Goal: Task Accomplishment & Management: Complete application form

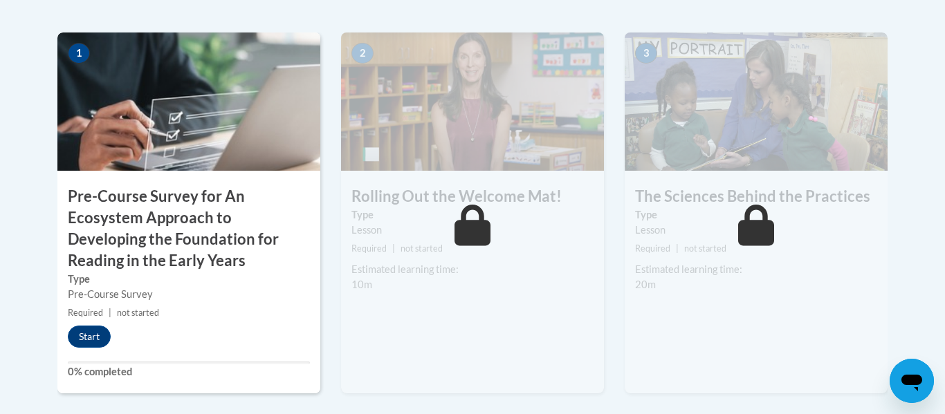
click at [113, 348] on div "1 Pre-Course Survey for An Ecosystem Approach to Developing the Foundation for …" at bounding box center [188, 213] width 263 height 361
click at [89, 330] on button "Start" at bounding box center [89, 337] width 43 height 22
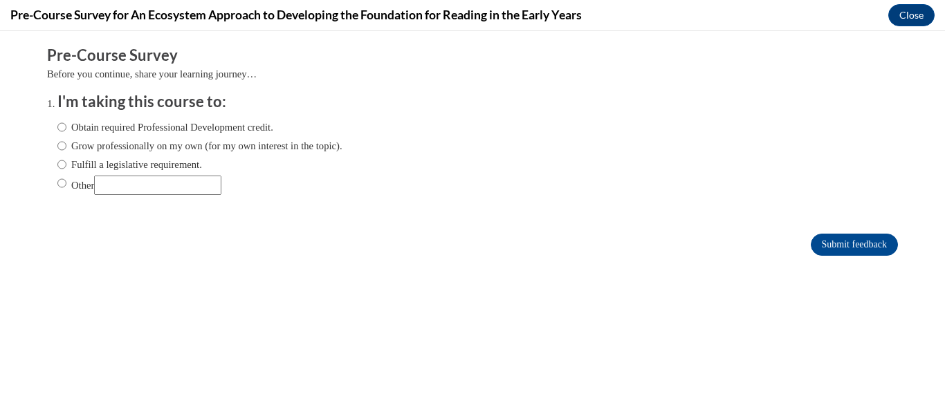
click at [130, 129] on label "Obtain required Professional Development credit." at bounding box center [165, 127] width 216 height 15
click at [66, 129] on input "Obtain required Professional Development credit." at bounding box center [61, 127] width 9 height 15
radio input "true"
click at [59, 129] on input "Obtain required Professional Development credit." at bounding box center [61, 127] width 9 height 15
click at [60, 129] on input "Obtain required Professional Development credit." at bounding box center [61, 127] width 9 height 15
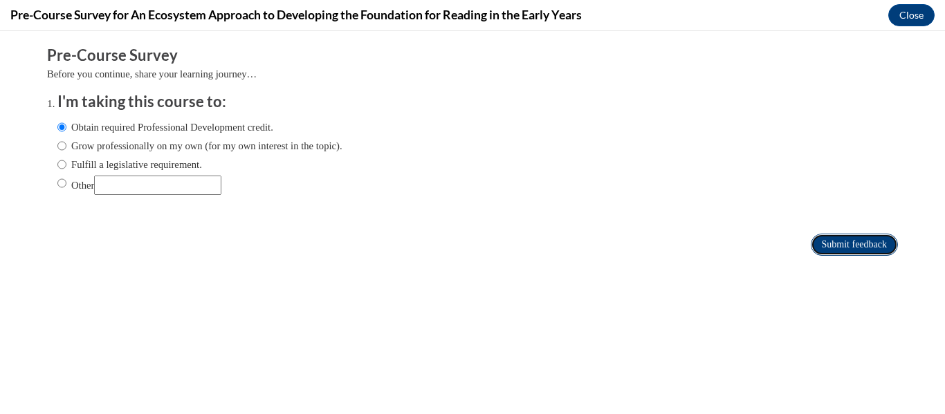
click at [866, 246] on input "Submit feedback" at bounding box center [854, 245] width 87 height 22
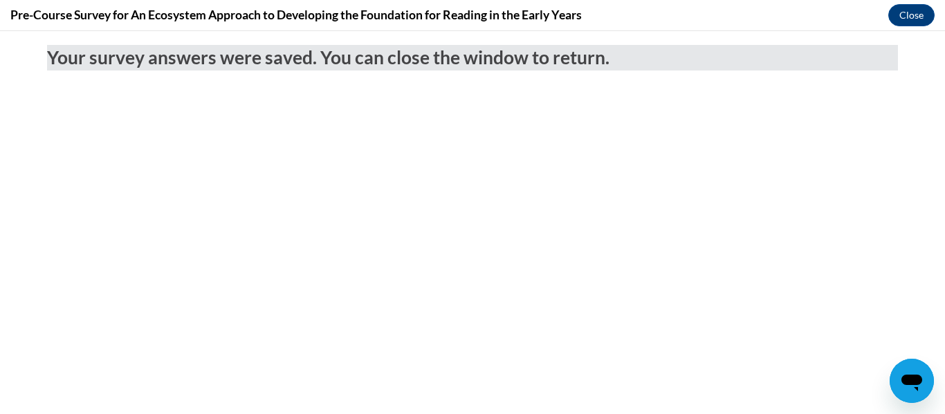
click at [210, 164] on body "Your survey answers were saved. You can close the window to return." at bounding box center [472, 222] width 945 height 383
click at [900, 16] on button "Close" at bounding box center [911, 15] width 46 height 22
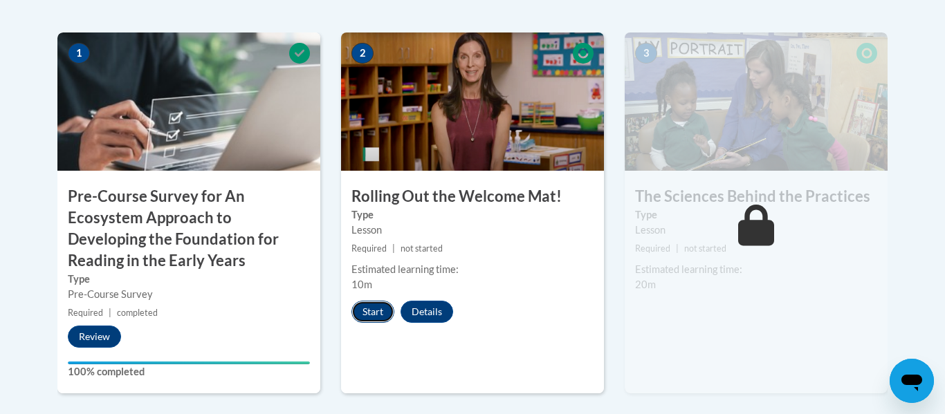
click at [373, 313] on button "Start" at bounding box center [372, 312] width 43 height 22
